Goal: Task Accomplishment & Management: Use online tool/utility

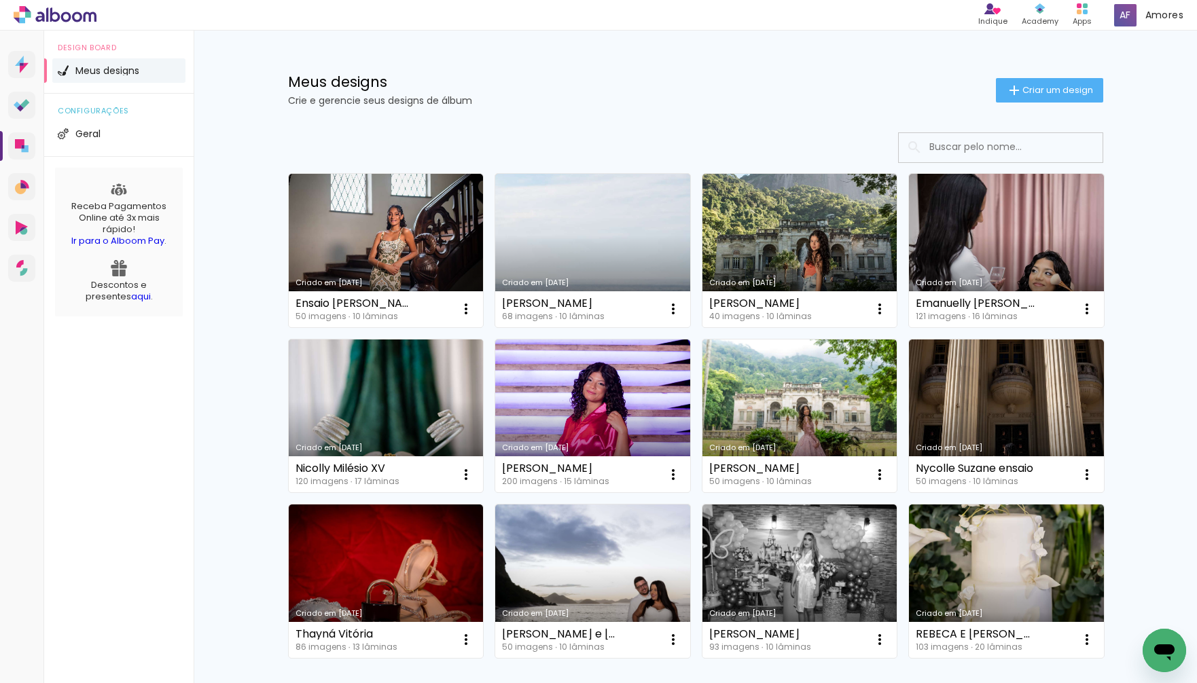
click at [412, 397] on link "Criado em [DATE]" at bounding box center [386, 416] width 195 height 153
